Goal: Task Accomplishment & Management: Manage account settings

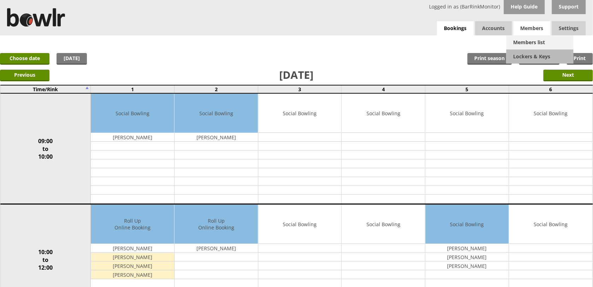
click at [529, 37] on link "Members list" at bounding box center [540, 42] width 67 height 14
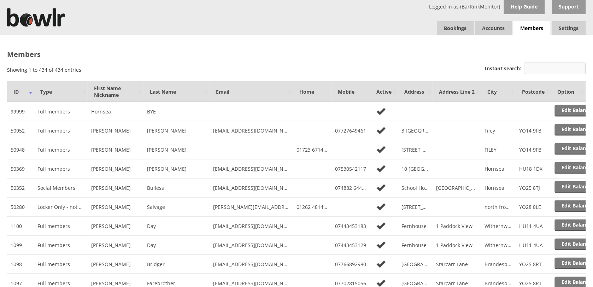
click at [540, 68] on input "Instant search:" at bounding box center [555, 69] width 62 height 12
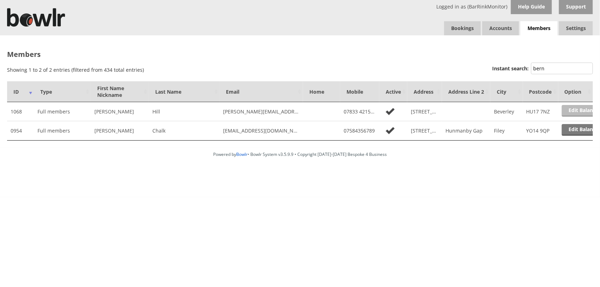
type input "bern"
click at [572, 112] on link "Edit Balance" at bounding box center [584, 111] width 44 height 12
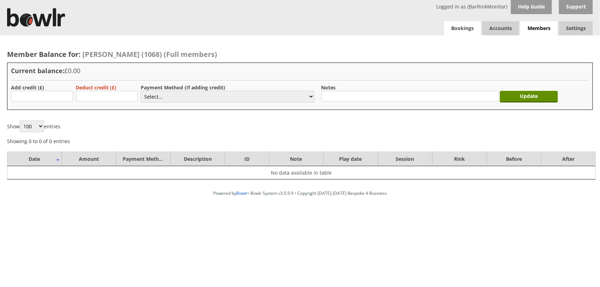
click at [475, 30] on link "Bookings" at bounding box center [462, 28] width 37 height 14
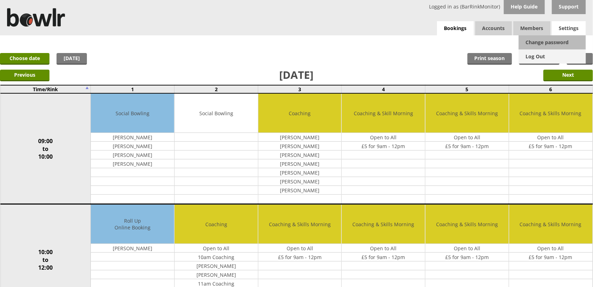
click at [553, 54] on link "Log Out" at bounding box center [552, 57] width 67 height 14
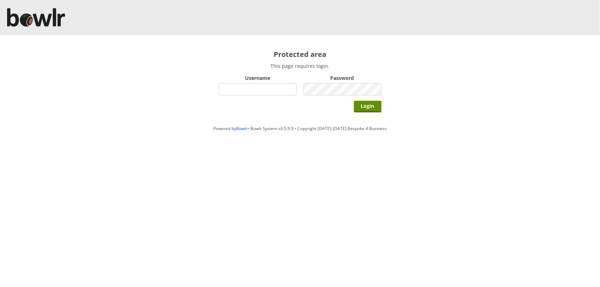
click at [261, 96] on div "Username" at bounding box center [258, 85] width 78 height 24
click at [261, 91] on input "Username" at bounding box center [258, 89] width 78 height 12
type input "hornseaindoorbowlsclub"
click at [354, 101] on input "Login" at bounding box center [368, 107] width 28 height 12
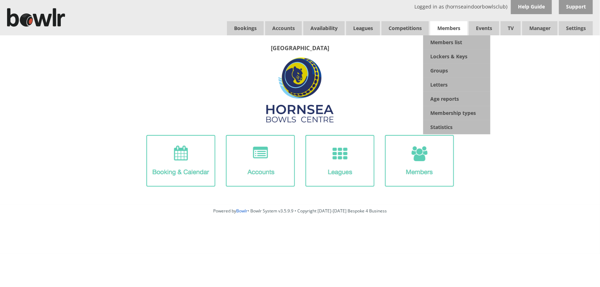
click at [454, 35] on span "Members" at bounding box center [448, 28] width 37 height 14
click at [454, 38] on link "Members list" at bounding box center [456, 42] width 67 height 14
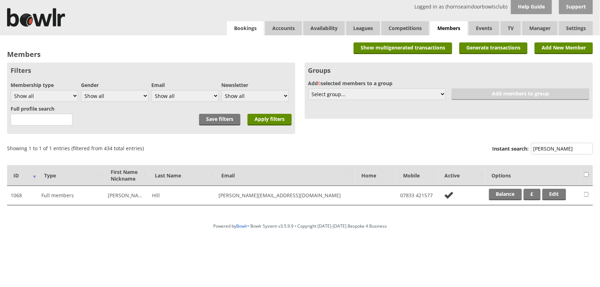
type input "[PERSON_NAME]"
click at [241, 33] on link "Bookings" at bounding box center [245, 28] width 37 height 14
